Goal: Transaction & Acquisition: Download file/media

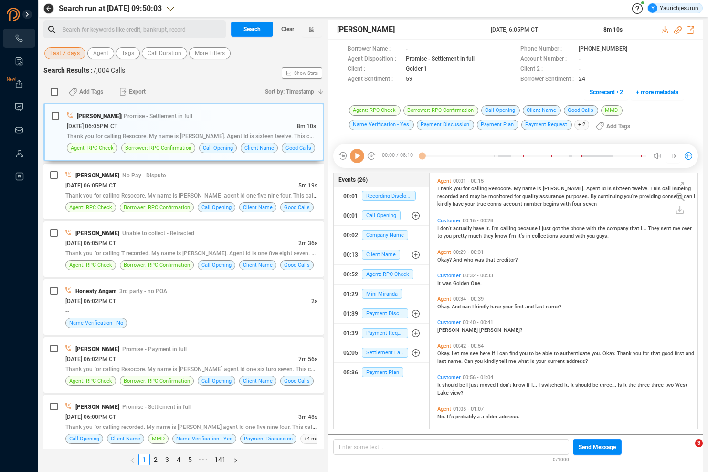
scroll to position [3, 5]
click at [55, 49] on span "Last 7 days" at bounding box center [65, 53] width 30 height 12
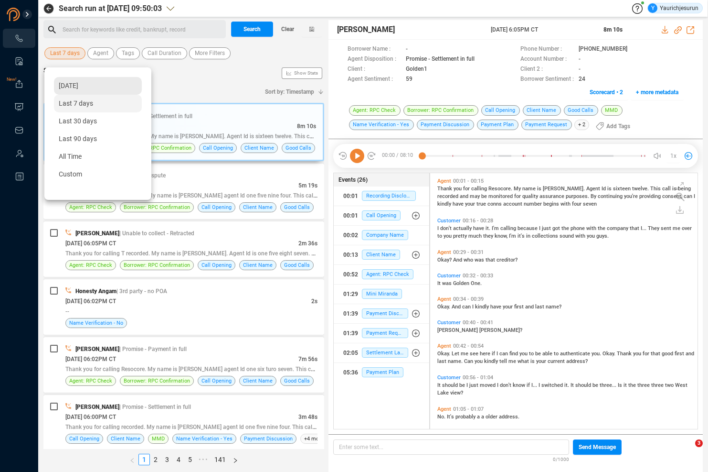
click at [71, 80] on div "[DATE]" at bounding box center [98, 86] width 88 height 18
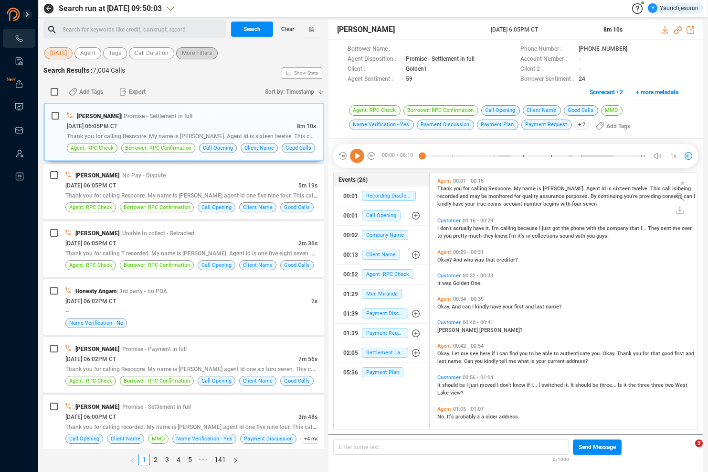
click at [196, 54] on span "More Filters" at bounding box center [197, 53] width 30 height 12
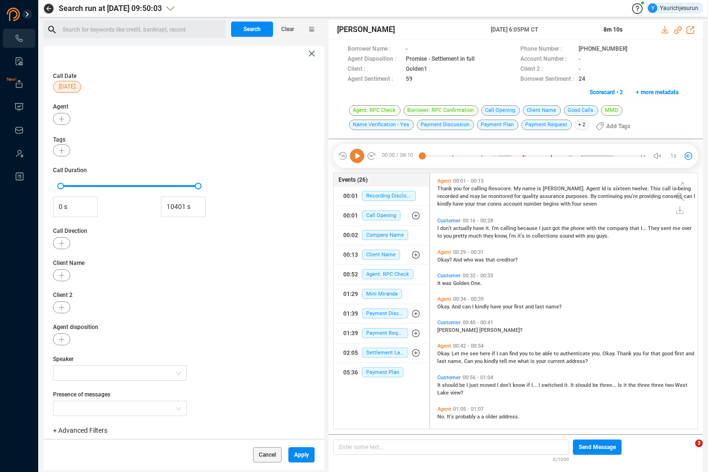
click at [77, 429] on span "+ Advanced Filters" at bounding box center [80, 430] width 54 height 8
click at [96, 394] on span "Phone Number" at bounding box center [85, 393] width 44 height 8
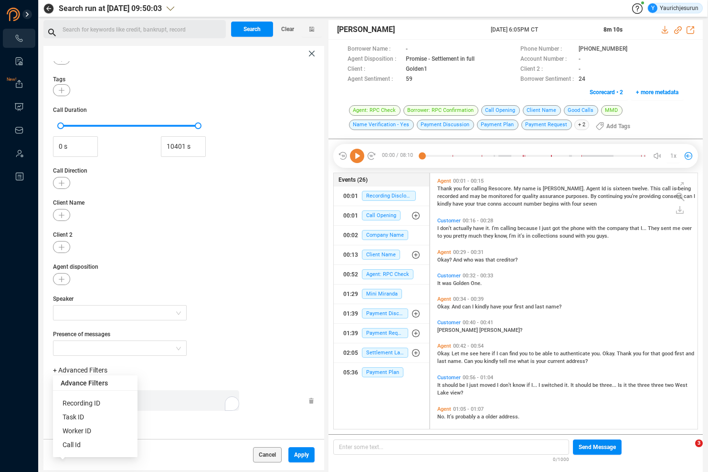
click at [153, 392] on div "Enter a comma separated list ﻿" at bounding box center [149, 400] width 182 height 21
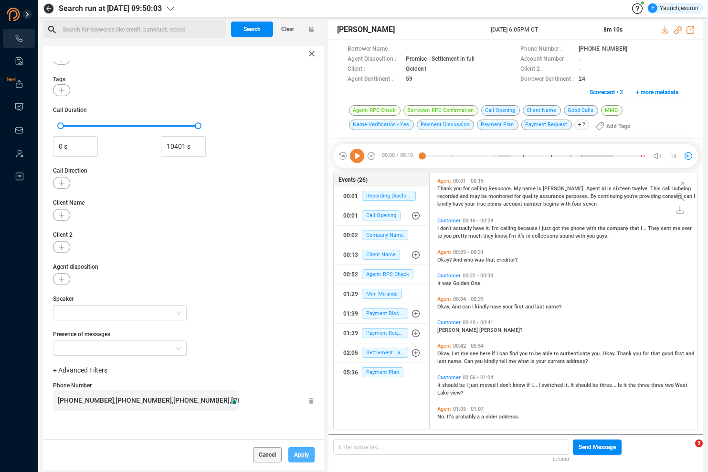
click at [299, 451] on span "Apply" at bounding box center [301, 454] width 15 height 15
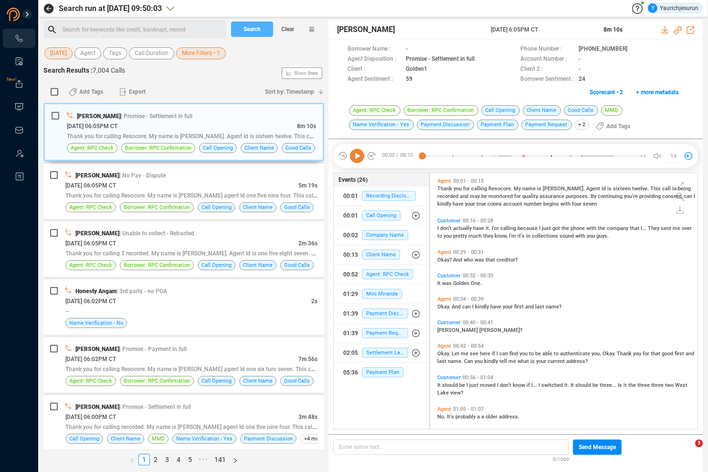
click at [249, 27] on span "Search" at bounding box center [252, 28] width 17 height 15
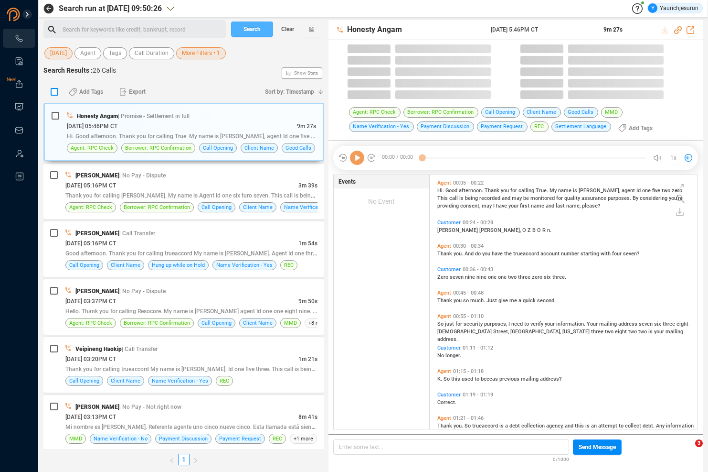
scroll to position [252, 263]
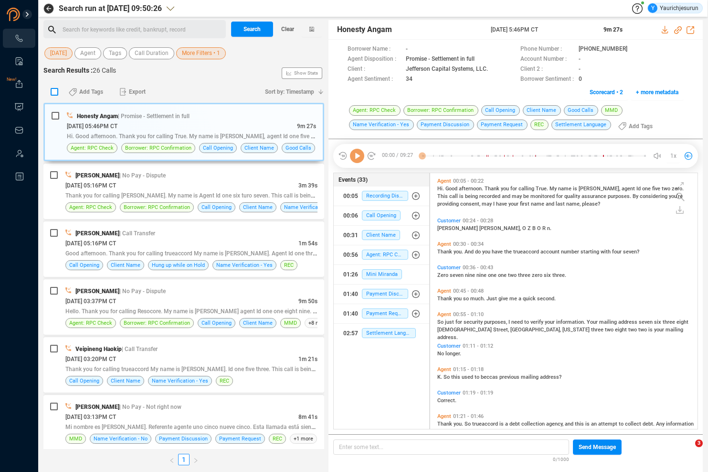
click at [54, 93] on input "checkbox" at bounding box center [55, 92] width 8 height 8
checkbox input "true"
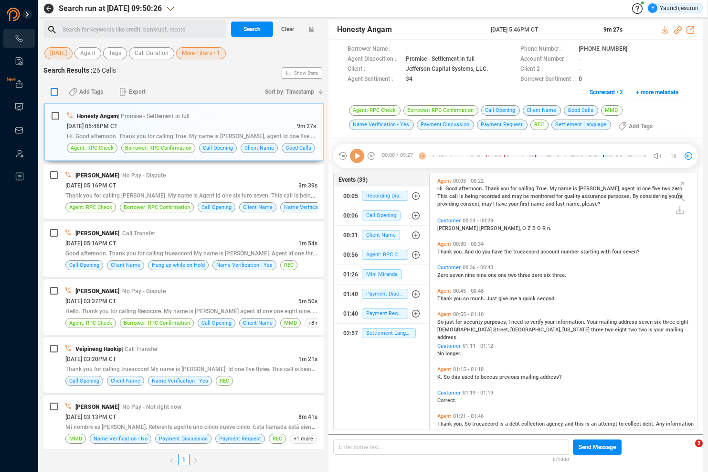
checkbox input "true"
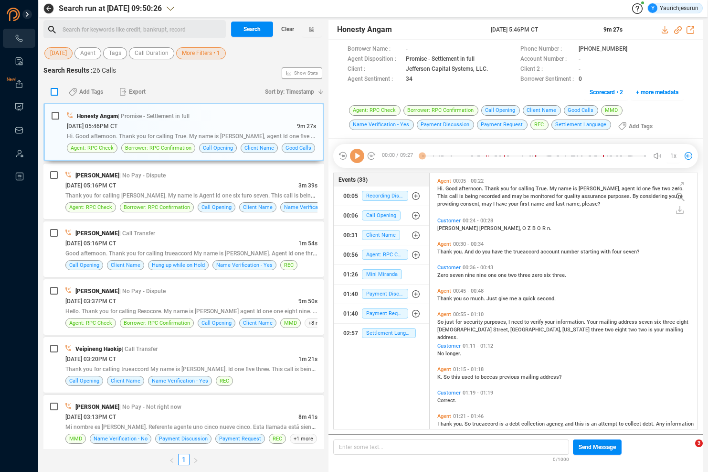
checkbox input "true"
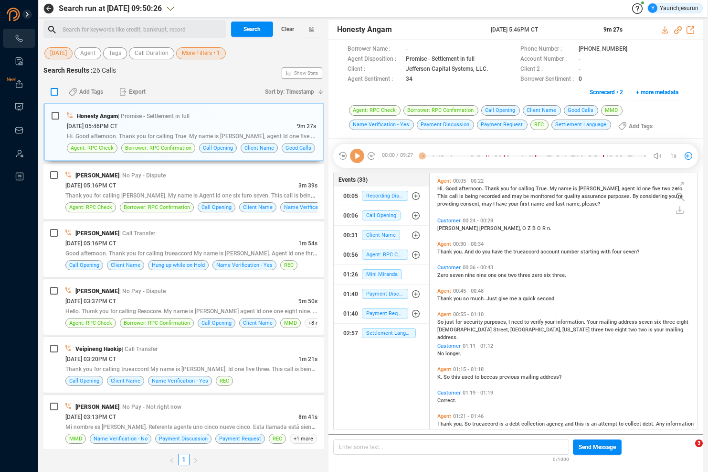
checkbox input "true"
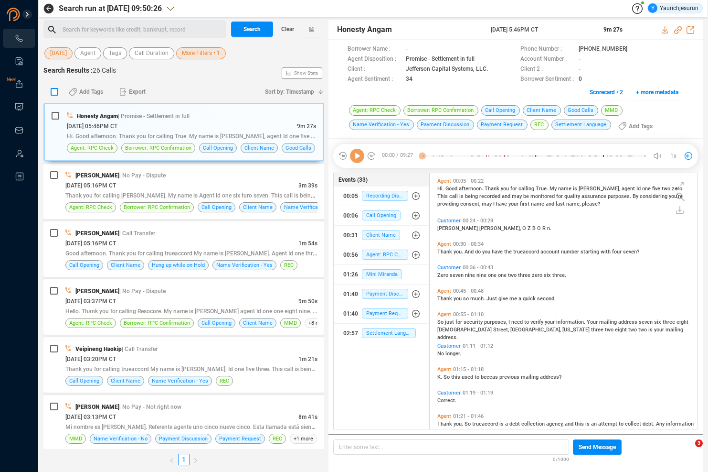
checkbox input "true"
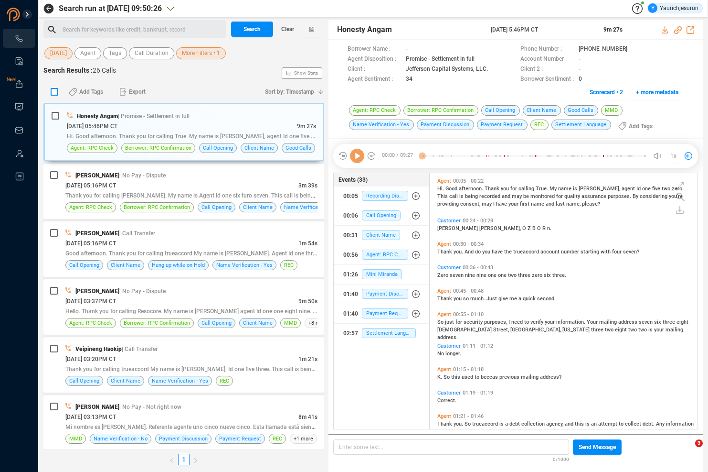
checkbox input "true"
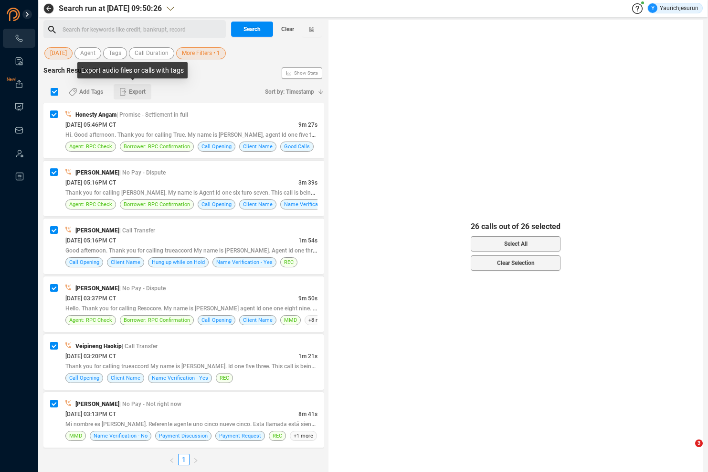
click at [138, 94] on span "Export" at bounding box center [137, 91] width 17 height 15
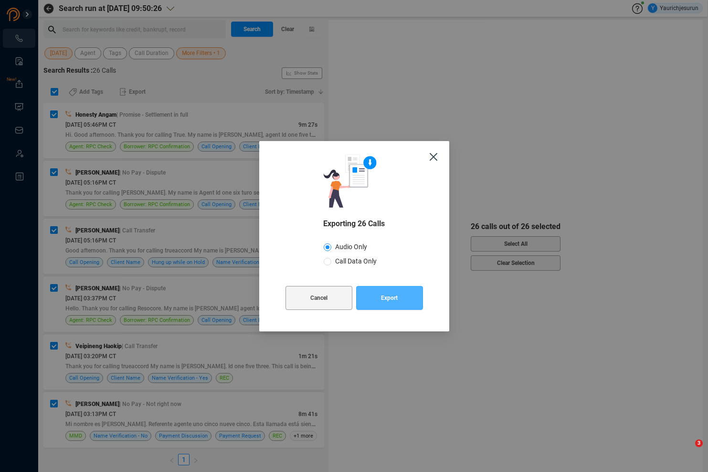
click at [394, 302] on span "Export" at bounding box center [389, 298] width 17 height 24
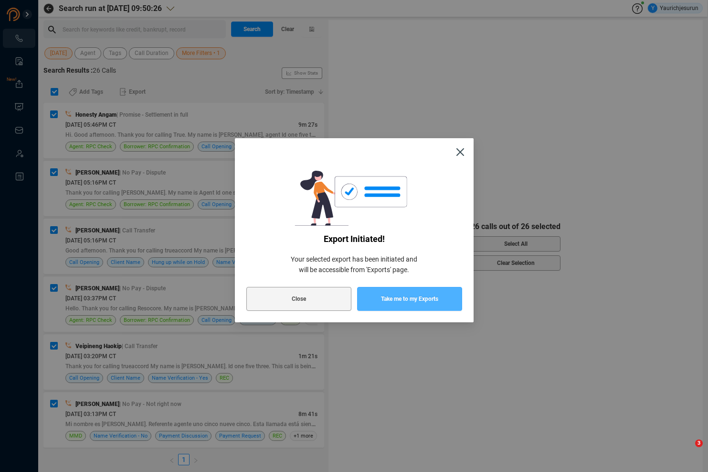
click at [394, 302] on span "Take me to my Exports" at bounding box center [409, 299] width 57 height 24
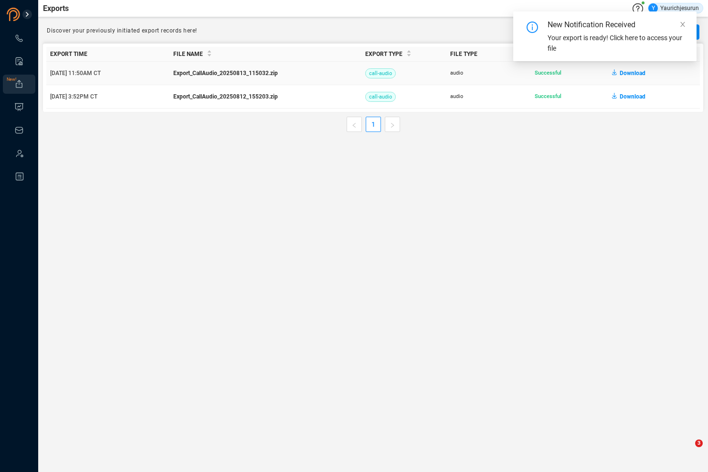
click at [625, 75] on span "Download" at bounding box center [633, 72] width 26 height 15
